Goal: Task Accomplishment & Management: Manage account settings

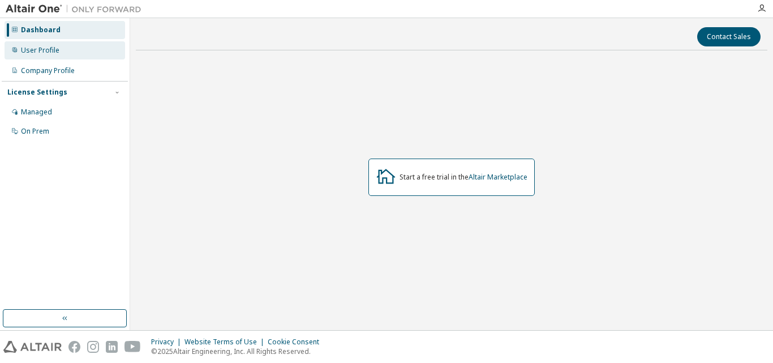
click at [68, 52] on div "User Profile" at bounding box center [65, 50] width 121 height 18
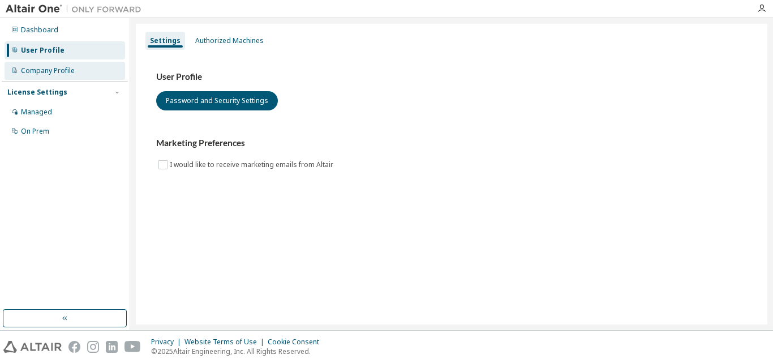
click at [69, 71] on div "Company Profile" at bounding box center [48, 70] width 54 height 9
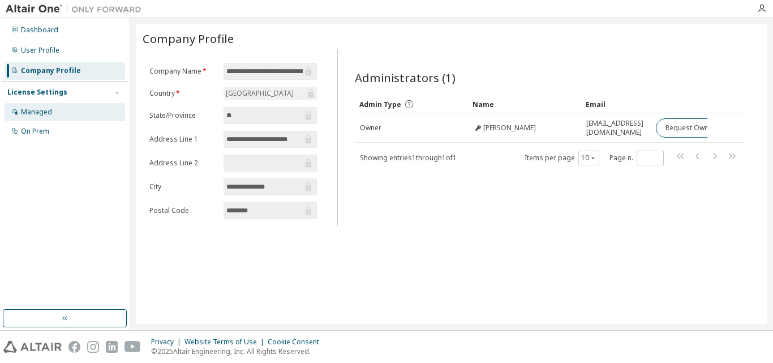
click at [66, 112] on div "Managed" at bounding box center [65, 112] width 121 height 18
